Goal: Communication & Community: Answer question/provide support

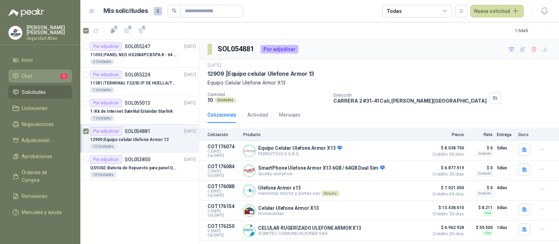
click at [49, 78] on li "Chat 1" at bounding box center [40, 76] width 55 height 8
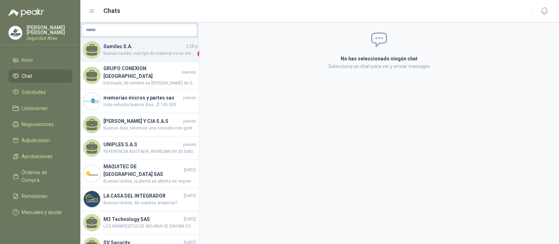
click at [147, 51] on span "buenas tardes, ese tipo de material no se maneja. gracias por tenernos en cuemta" at bounding box center [149, 53] width 93 height 7
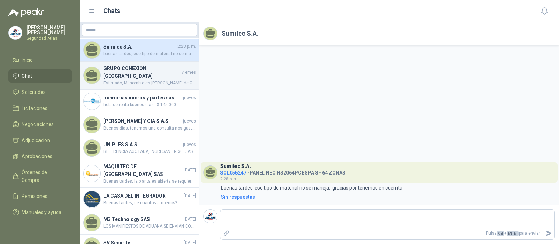
click at [138, 80] on span "Estimado, Mi nombre es [PERSON_NAME] de Grupo conexión Colombia SAS, nos especi…" at bounding box center [149, 83] width 93 height 7
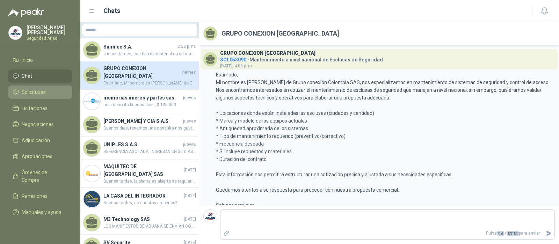
click at [49, 93] on li "Solicitudes" at bounding box center [40, 92] width 55 height 8
